Goal: Book appointment/travel/reservation

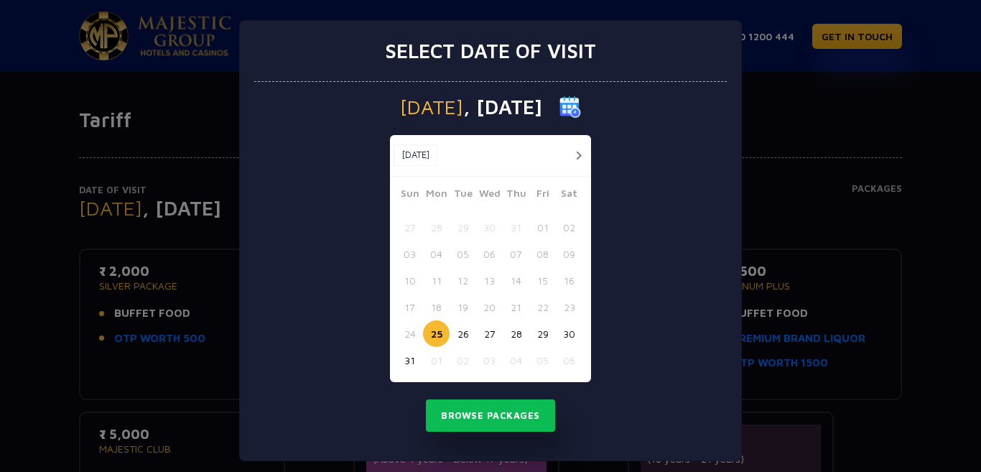
click at [569, 150] on button "button" at bounding box center [578, 155] width 18 height 18
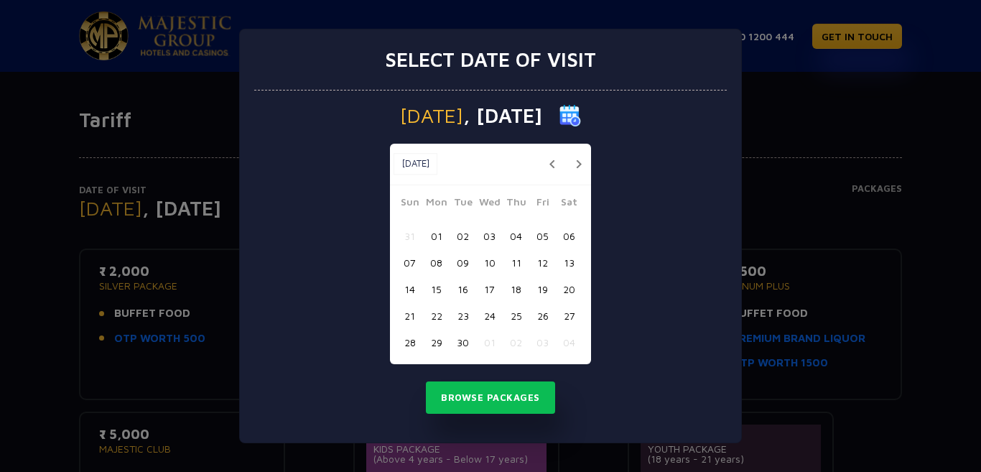
click at [567, 150] on div "Sep, 2025 Sep, 2025" at bounding box center [490, 165] width 201 height 42
click at [580, 159] on button "button" at bounding box center [578, 164] width 18 height 18
click at [571, 317] on button "25" at bounding box center [569, 315] width 27 height 27
click at [546, 317] on button "24" at bounding box center [542, 315] width 27 height 27
click at [507, 408] on button "Browse Packages" at bounding box center [490, 397] width 129 height 33
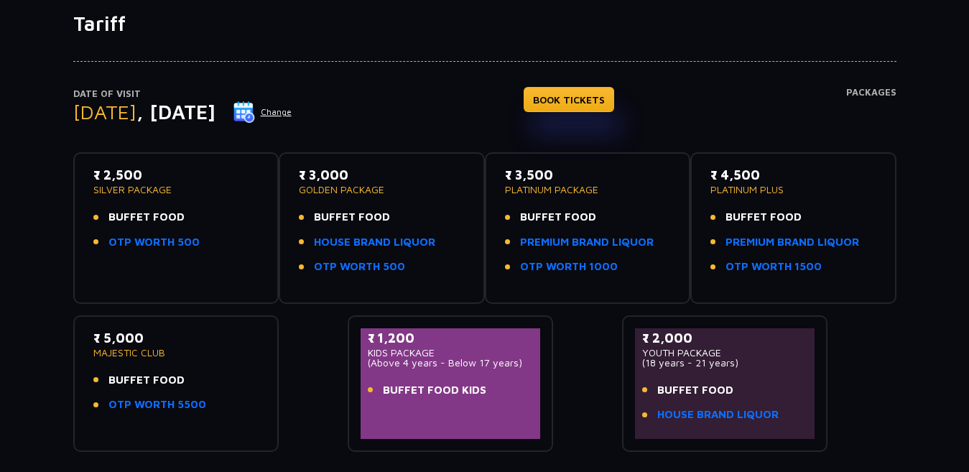
scroll to position [72, 0]
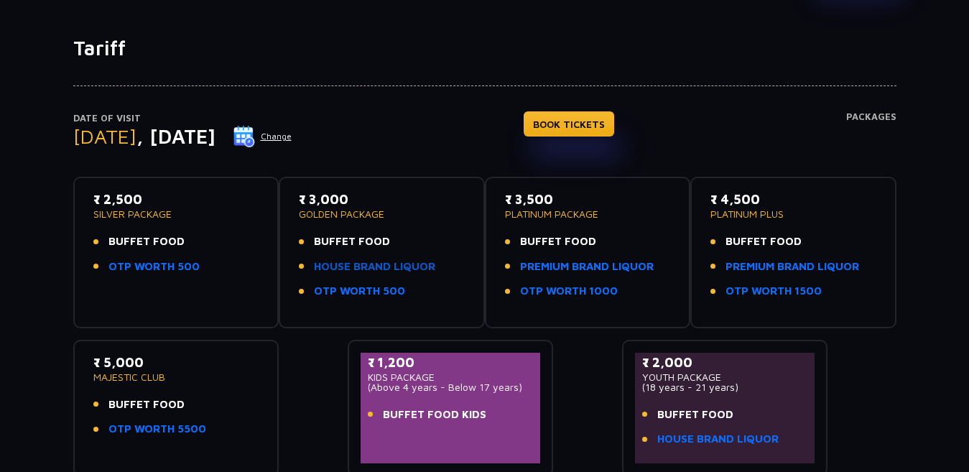
click at [384, 270] on link "HOUSE BRAND LIQUOR" at bounding box center [374, 267] width 121 height 17
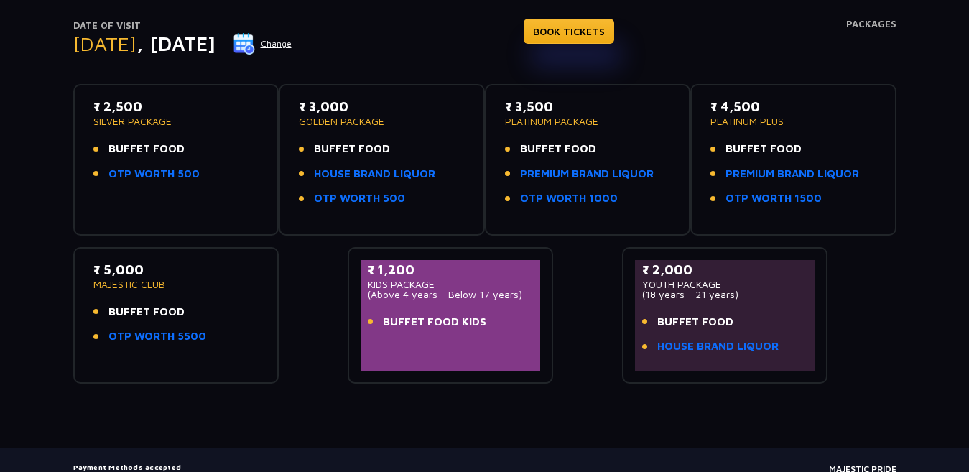
scroll to position [106, 0]
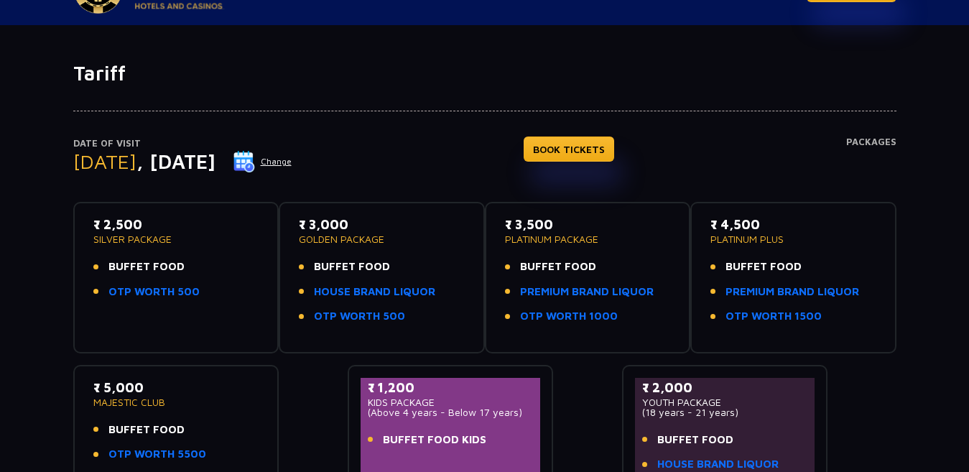
scroll to position [72, 0]
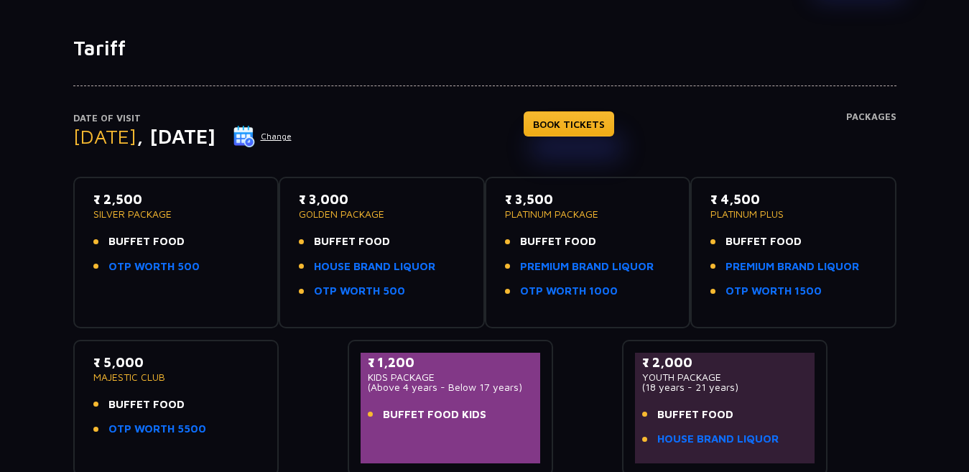
click at [179, 242] on span "BUFFET FOOD" at bounding box center [146, 241] width 76 height 17
